Goal: Task Accomplishment & Management: Complete application form

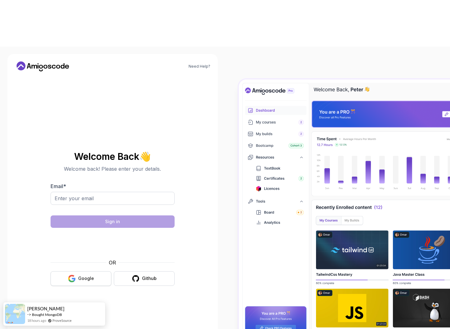
click at [87, 275] on div "Google" at bounding box center [86, 278] width 16 height 6
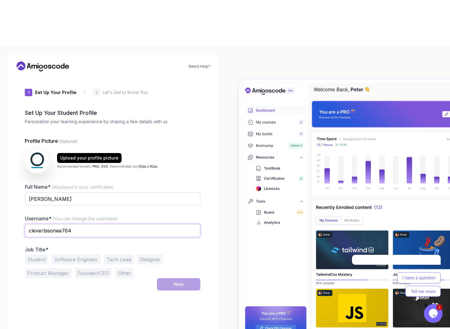
drag, startPoint x: 87, startPoint y: 182, endPoint x: 25, endPoint y: 181, distance: 62.3
click at [25, 224] on input "cleverbisonee764" at bounding box center [113, 230] width 176 height 13
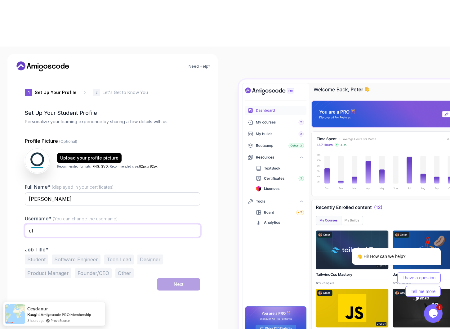
type input "c"
type input "Mensa"
click at [31, 254] on button "Student" at bounding box center [36, 259] width 23 height 10
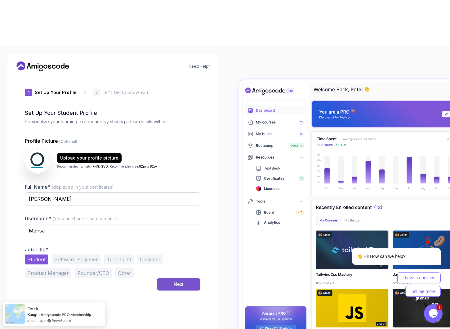
click at [167, 278] on button "Next" at bounding box center [178, 284] width 43 height 12
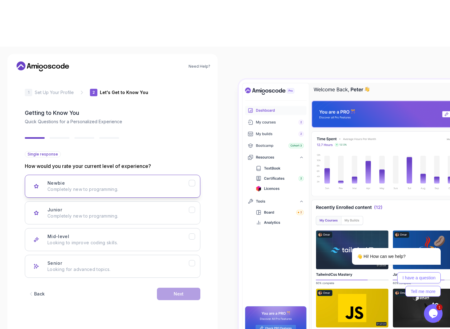
click at [192, 180] on icon "Newbie" at bounding box center [192, 183] width 6 height 6
click at [184, 288] on button "Next" at bounding box center [178, 294] width 43 height 12
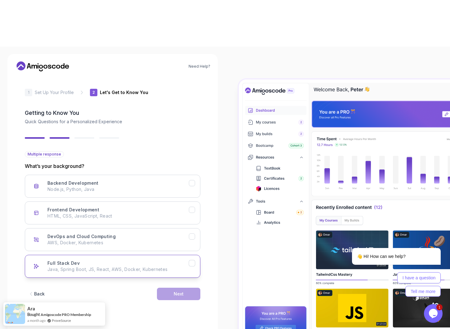
click at [182, 266] on p "Java, Spring Boot, JS, React, AWS, Docker, Kubernetes" at bounding box center [117, 269] width 141 height 6
click at [180, 291] on div "Next" at bounding box center [179, 294] width 10 height 6
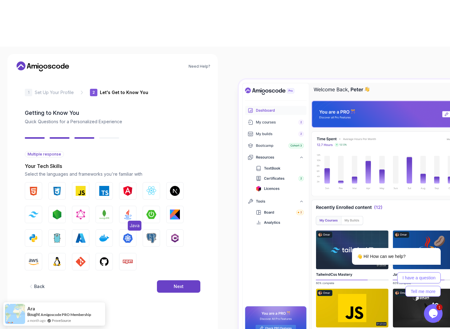
click at [125, 209] on img "button" at bounding box center [128, 214] width 10 height 10
click at [166, 280] on button "Next" at bounding box center [178, 286] width 43 height 12
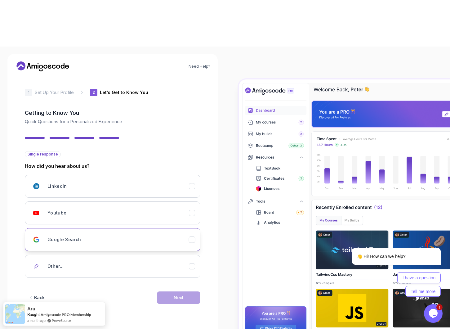
click at [160, 233] on div "Google Search" at bounding box center [117, 239] width 141 height 12
click at [181, 294] on div "Next" at bounding box center [179, 297] width 10 height 6
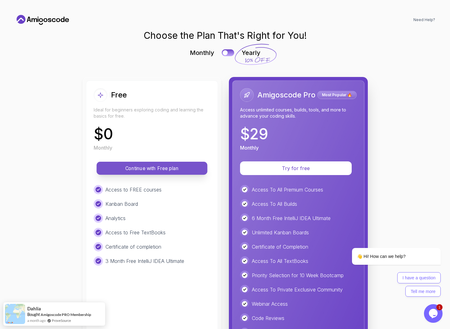
click at [168, 167] on p "Continue with Free plan" at bounding box center [152, 168] width 97 height 7
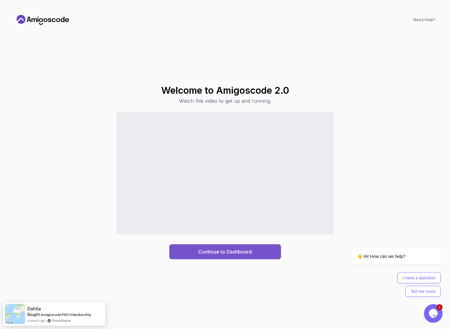
click at [215, 252] on div "Continue to Dashboard" at bounding box center [225, 251] width 54 height 7
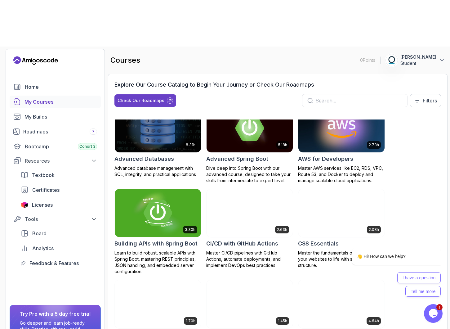
scroll to position [16, 0]
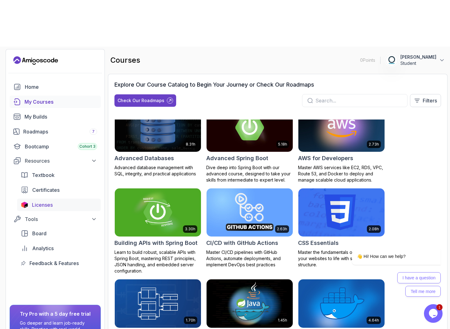
click at [56, 201] on div "Licenses" at bounding box center [64, 204] width 65 height 7
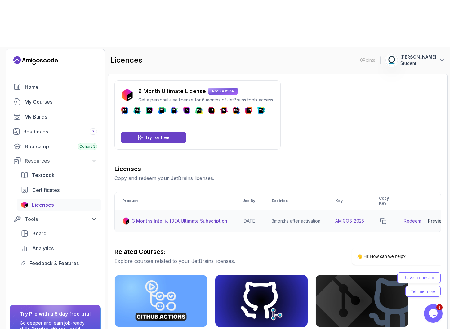
click at [420, 218] on link "Redeem" at bounding box center [412, 221] width 17 height 6
click at [386, 218] on icon "copy-button" at bounding box center [383, 221] width 6 height 6
